Goal: Transaction & Acquisition: Purchase product/service

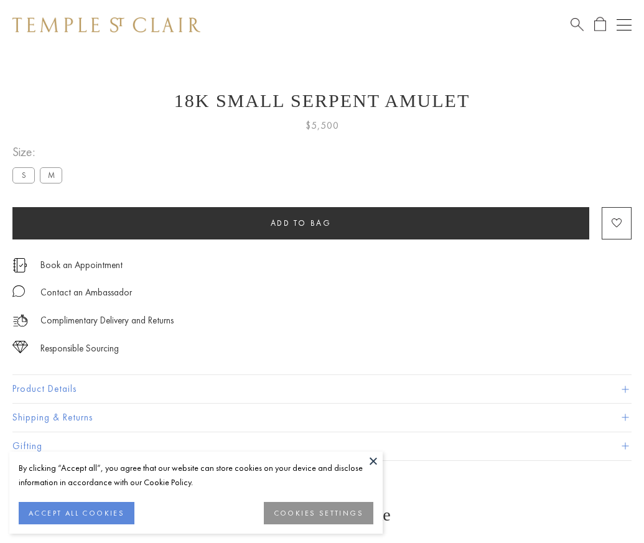
click at [300, 223] on span "Add to bag" at bounding box center [301, 223] width 61 height 11
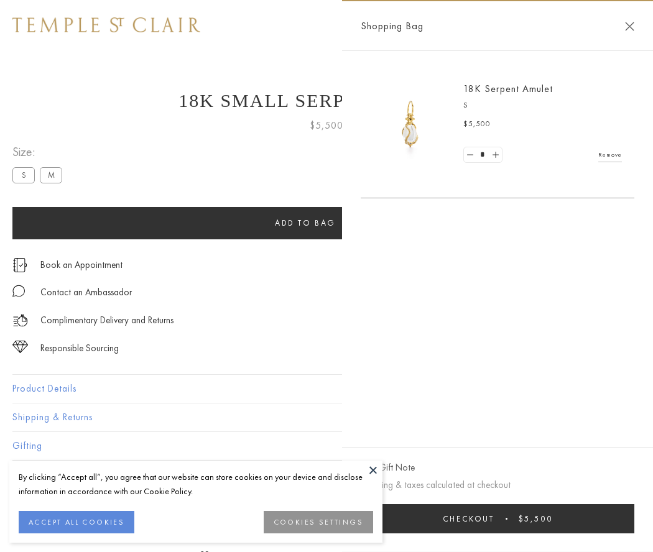
click at [498, 519] on button "Checkout $5,500" at bounding box center [498, 519] width 274 height 29
